Goal: Information Seeking & Learning: Learn about a topic

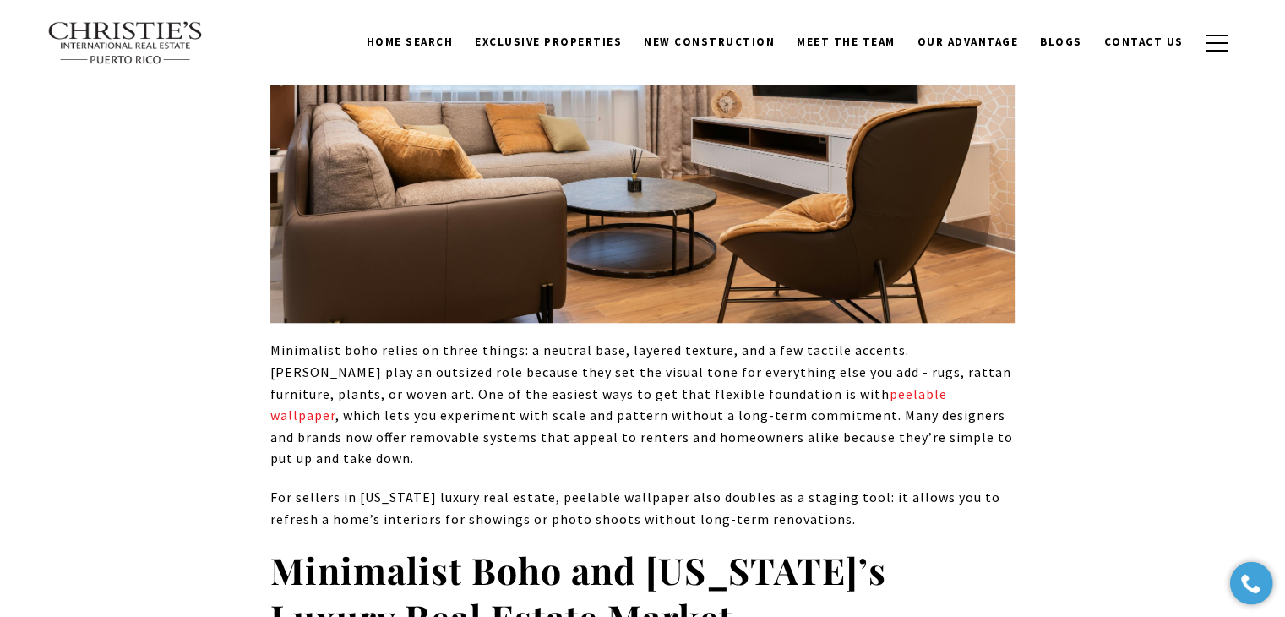
scroll to position [1436, 0]
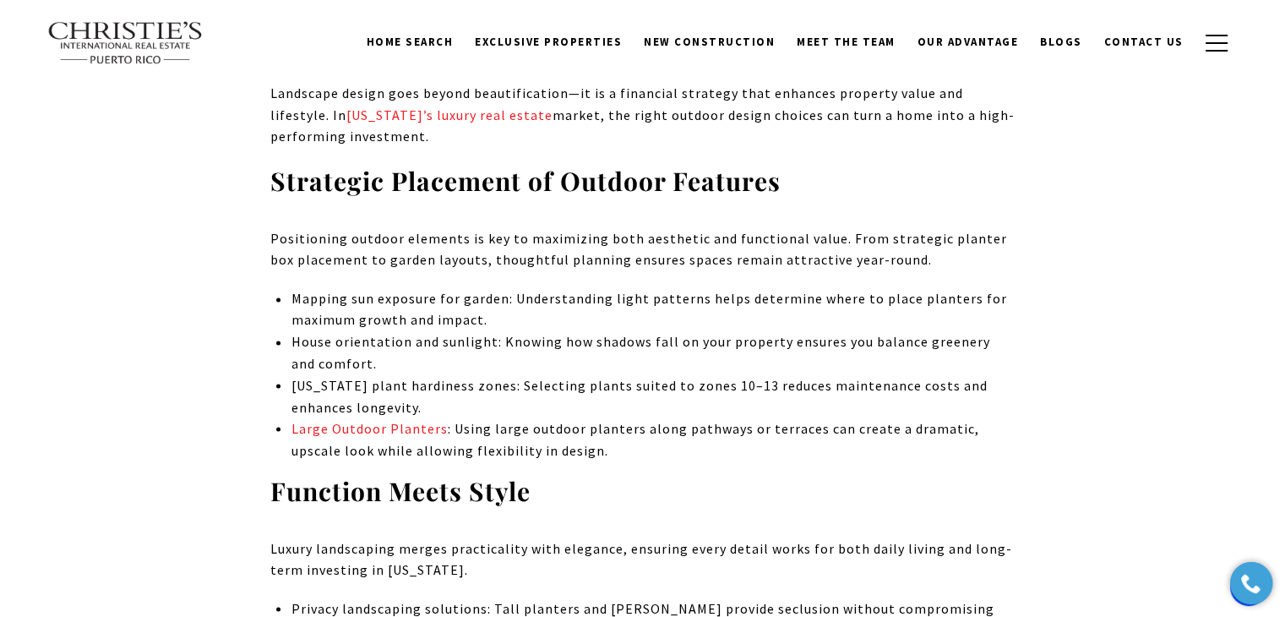
scroll to position [2788, 0]
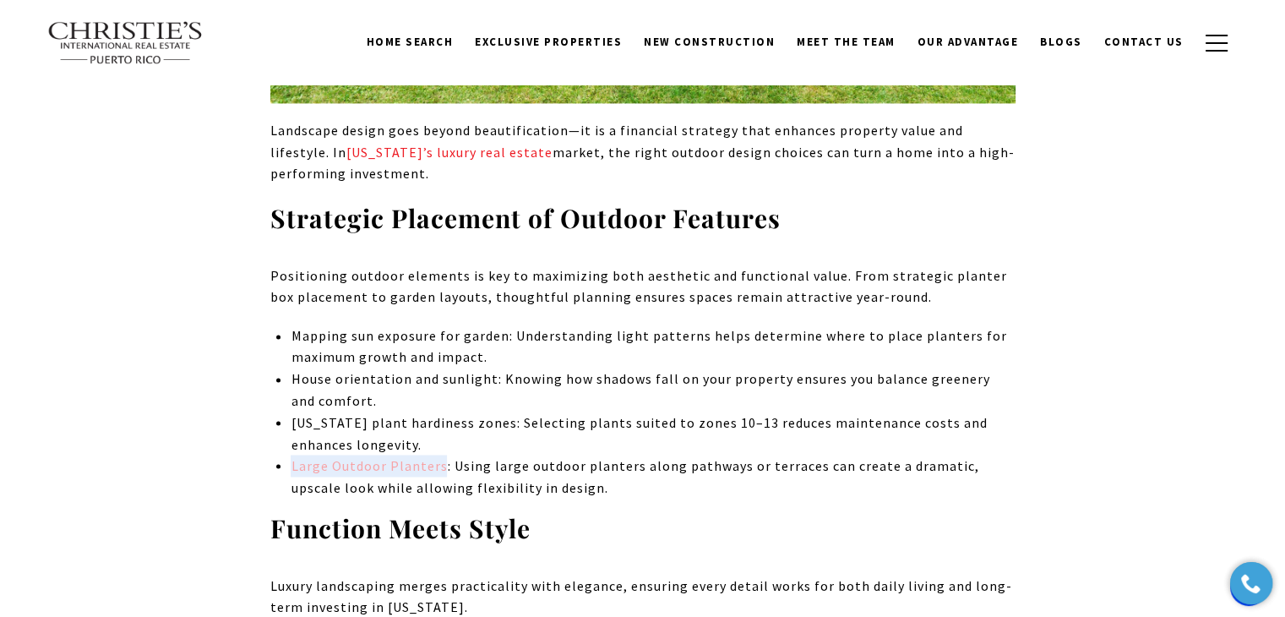
drag, startPoint x: 441, startPoint y: 447, endPoint x: 293, endPoint y: 445, distance: 147.9
click at [293, 455] on li "Large Outdoor Planters : Using large outdoor planters along pathways or terrace…" at bounding box center [653, 476] width 724 height 43
copy link "Large Outdoor Planters"
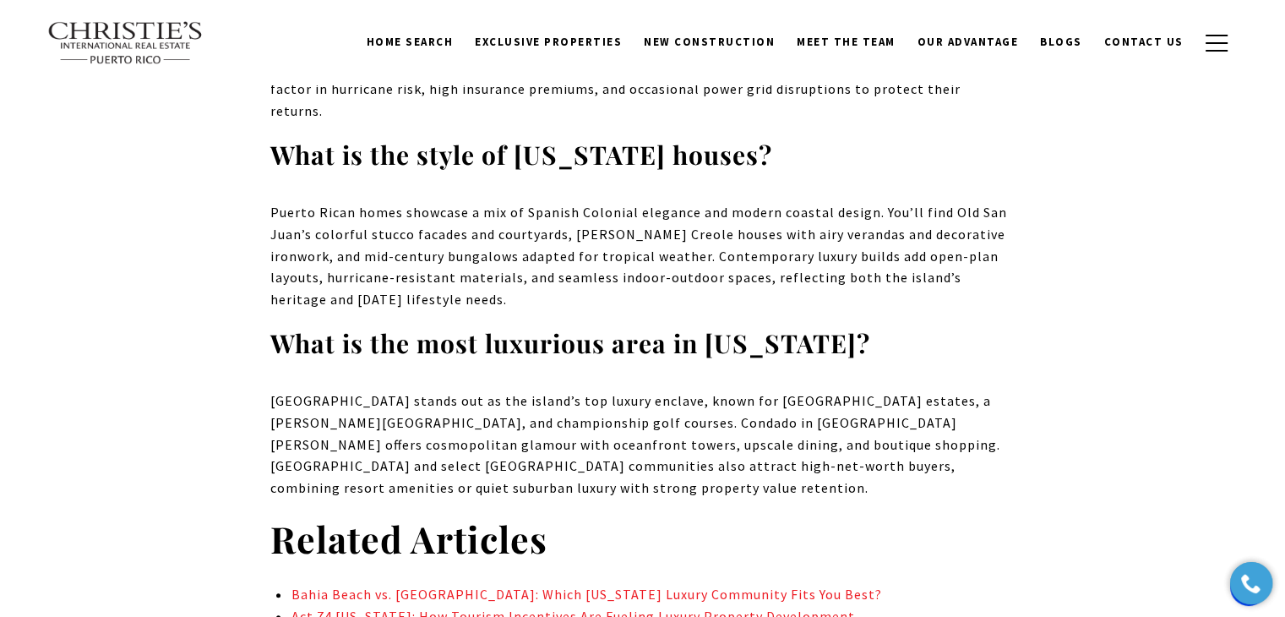
scroll to position [7351, 0]
